Goal: Information Seeking & Learning: Understand process/instructions

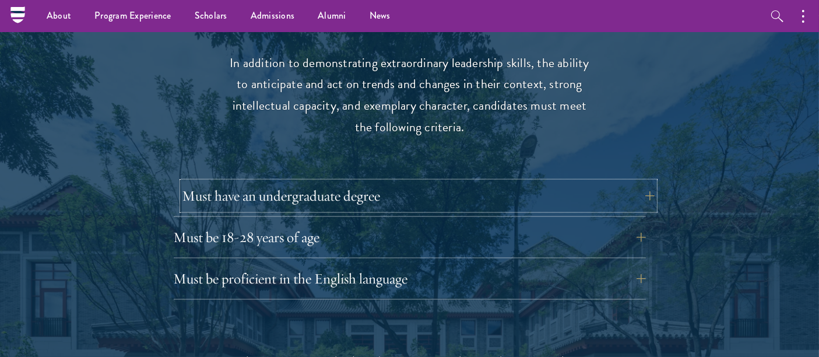
click at [481, 182] on button "Must have an undergraduate degree" at bounding box center [419, 196] width 472 height 28
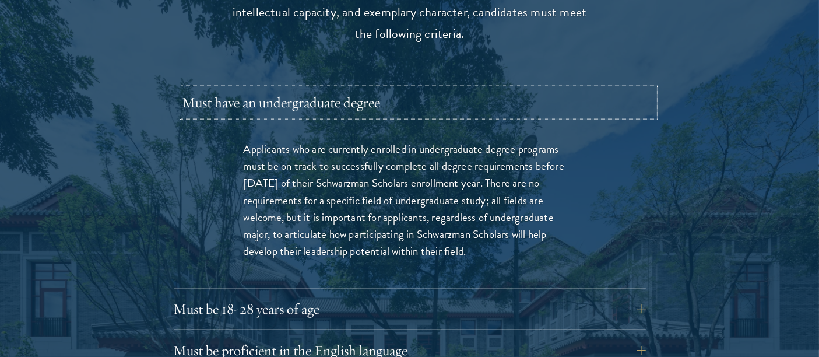
scroll to position [1638, 0]
click at [497, 87] on button "Must have an undergraduate degree" at bounding box center [419, 101] width 472 height 28
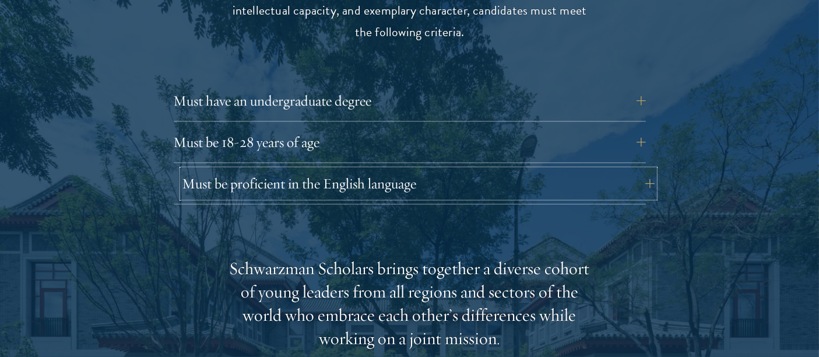
click at [290, 170] on button "Must be proficient in the English language" at bounding box center [419, 184] width 472 height 28
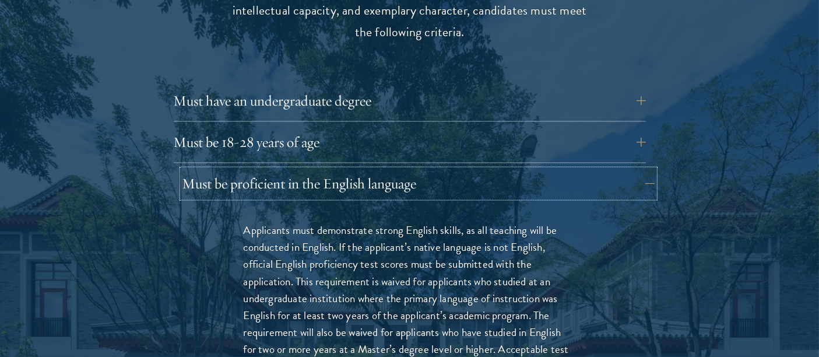
click at [290, 170] on button "Must be proficient in the English language" at bounding box center [419, 184] width 472 height 28
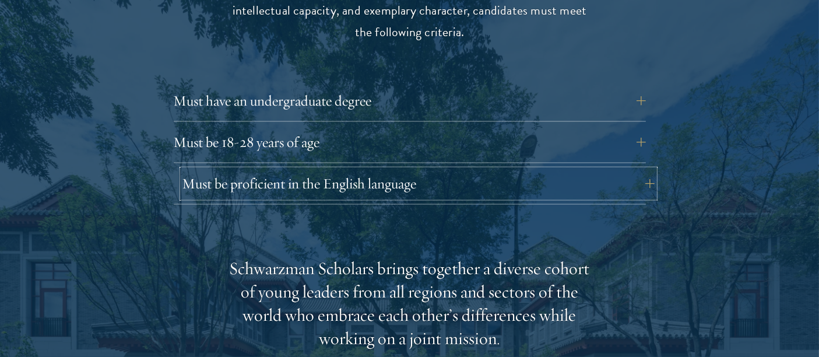
click at [290, 170] on button "Must be proficient in the English language" at bounding box center [419, 184] width 472 height 28
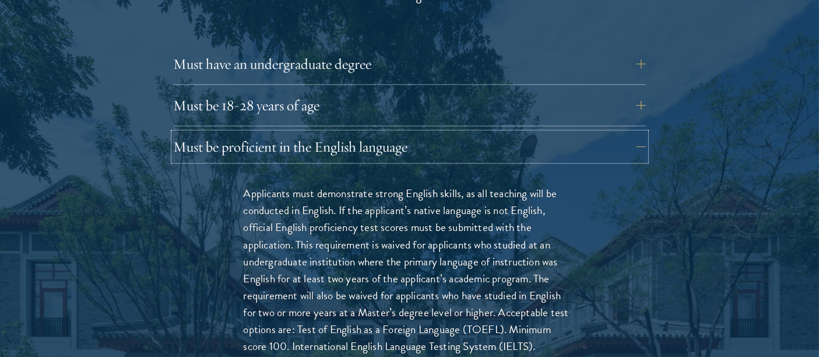
scroll to position [1688, 0]
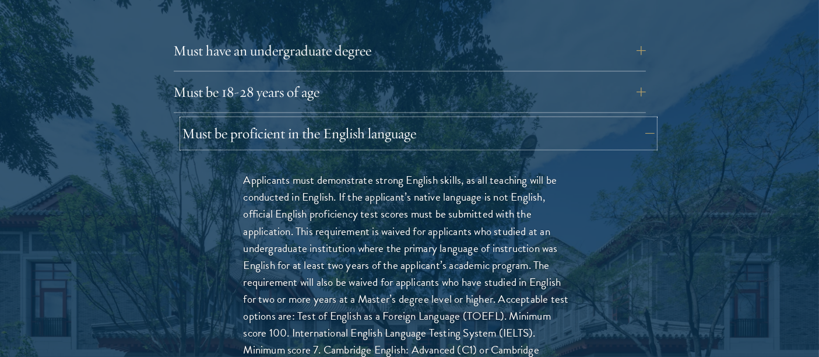
click at [230, 120] on button "Must be proficient in the English language" at bounding box center [419, 134] width 472 height 28
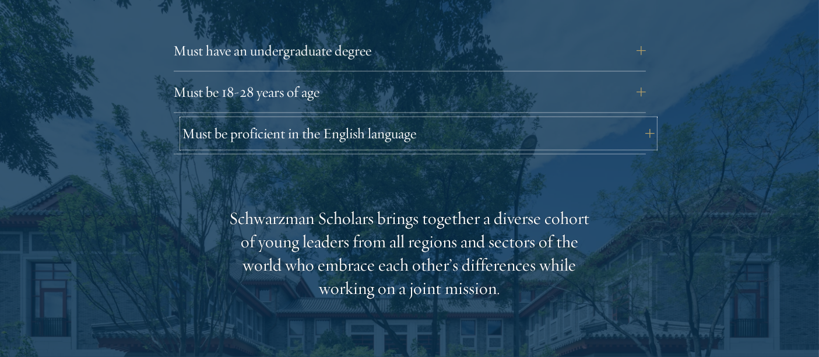
click at [230, 120] on button "Must be proficient in the English language" at bounding box center [419, 134] width 472 height 28
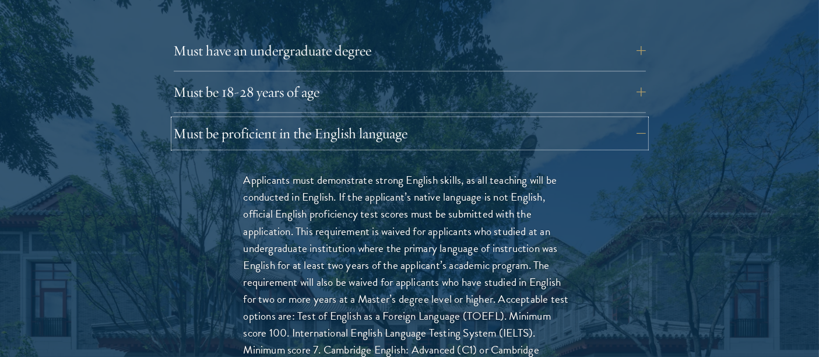
scroll to position [1705, 0]
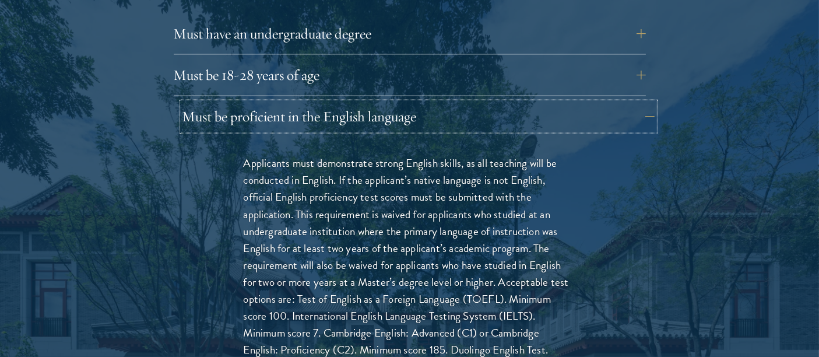
click at [267, 106] on button "Must be proficient in the English language" at bounding box center [419, 117] width 472 height 28
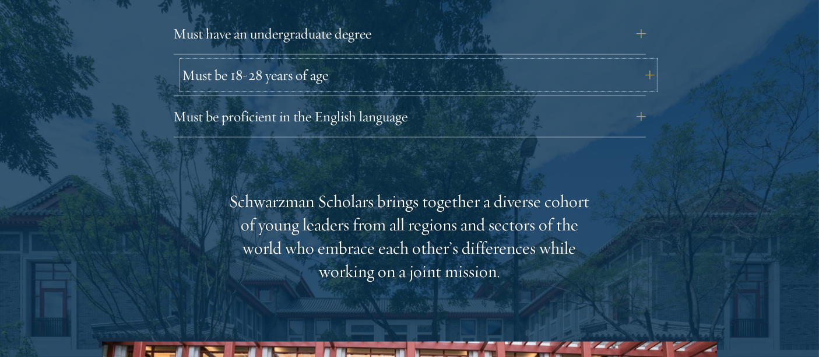
click at [291, 62] on button "Must be 18-28 years of age" at bounding box center [419, 75] width 472 height 28
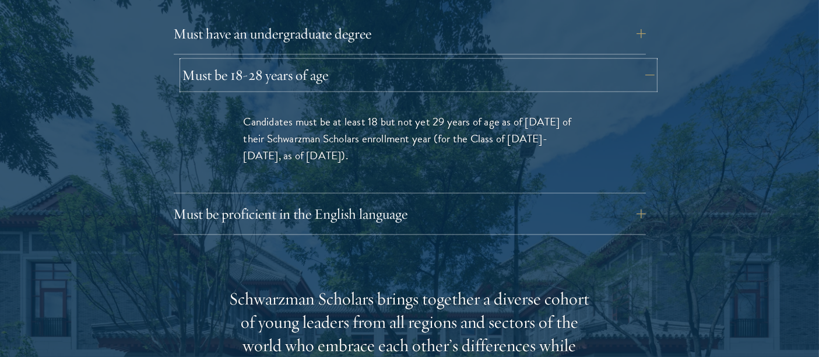
click at [291, 62] on button "Must be 18-28 years of age" at bounding box center [419, 75] width 472 height 28
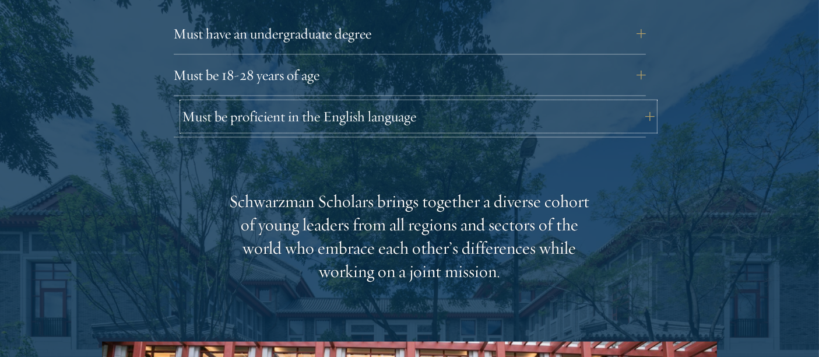
click at [320, 103] on button "Must be proficient in the English language" at bounding box center [419, 117] width 472 height 28
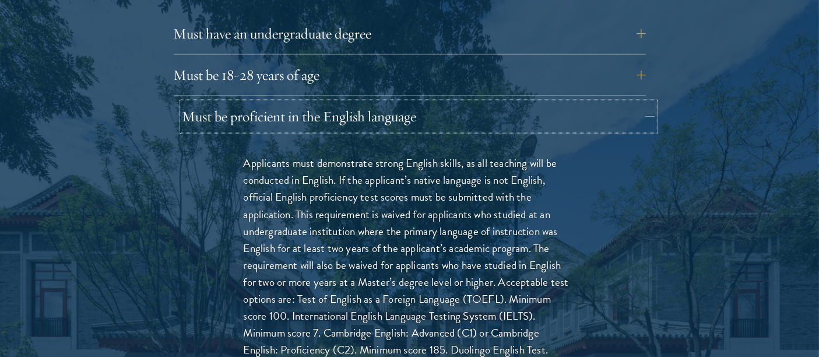
click at [320, 103] on button "Must be proficient in the English language" at bounding box center [419, 117] width 472 height 28
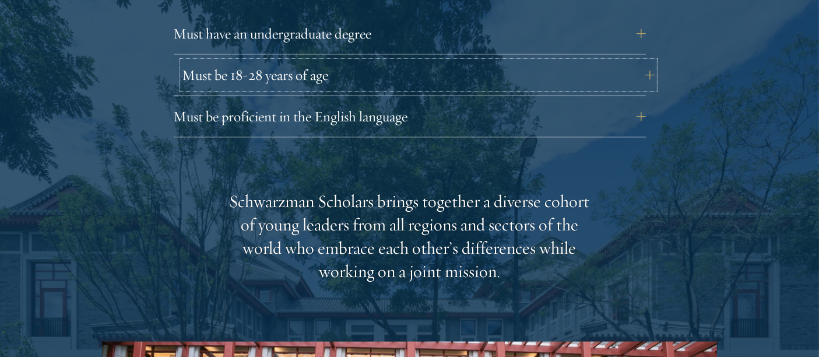
click at [326, 61] on button "Must be 18-28 years of age" at bounding box center [419, 75] width 472 height 28
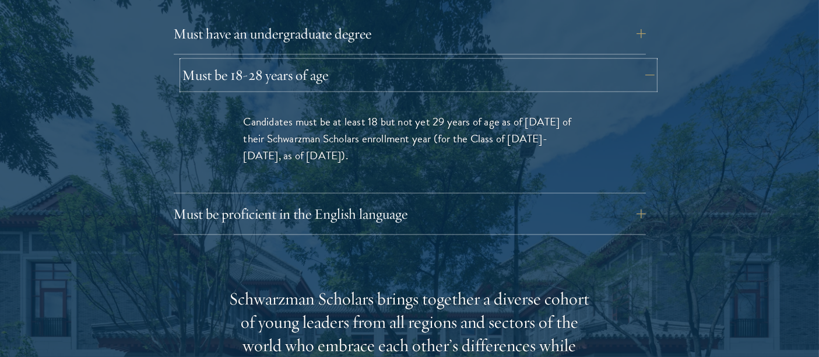
click at [326, 61] on button "Must be 18-28 years of age" at bounding box center [419, 75] width 472 height 28
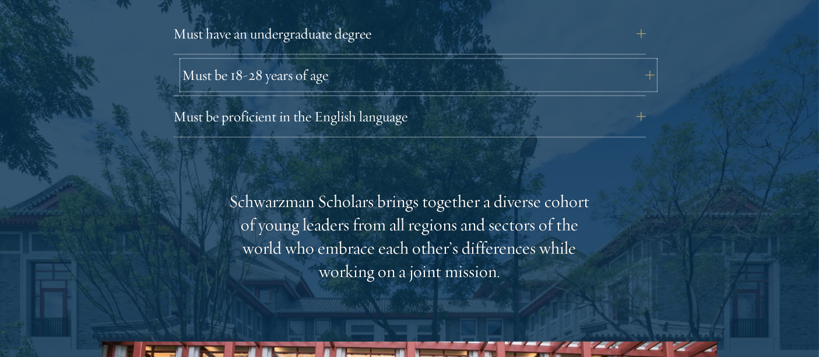
click at [326, 61] on button "Must be 18-28 years of age" at bounding box center [419, 75] width 472 height 28
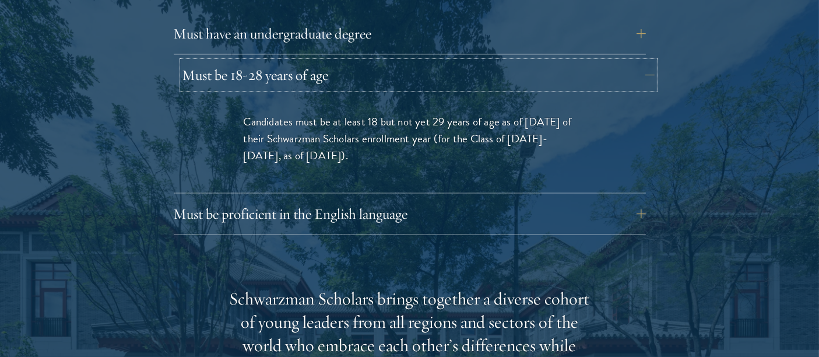
click at [326, 61] on button "Must be 18-28 years of age" at bounding box center [419, 75] width 472 height 28
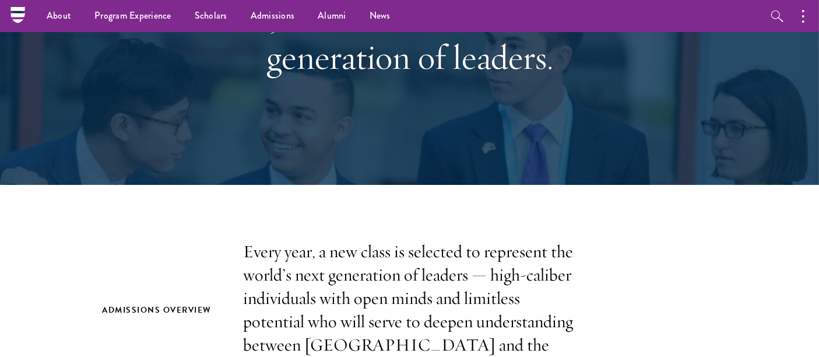
scroll to position [78, 0]
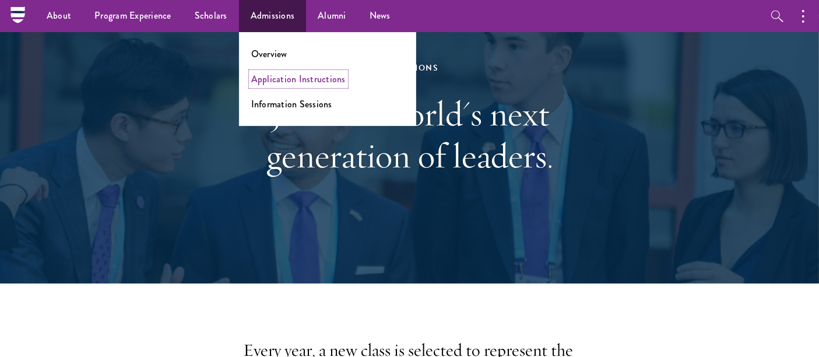
click at [299, 82] on link "Application Instructions" at bounding box center [298, 78] width 94 height 13
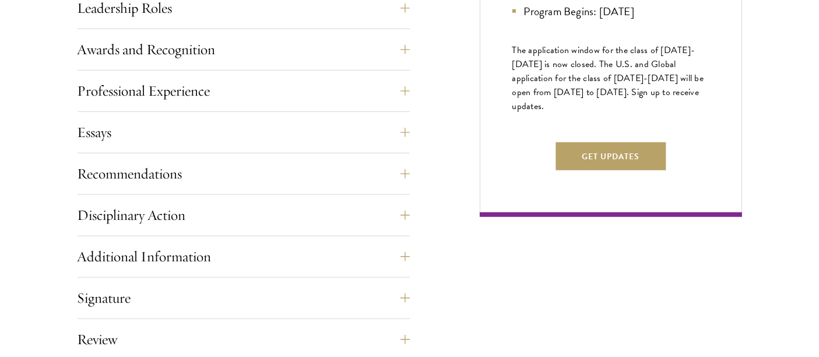
scroll to position [720, 0]
